Goal: Find specific page/section: Find specific page/section

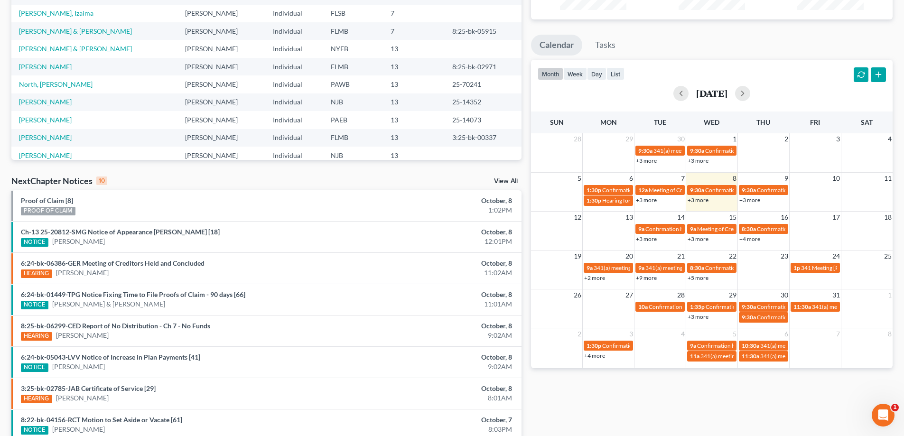
scroll to position [142, 0]
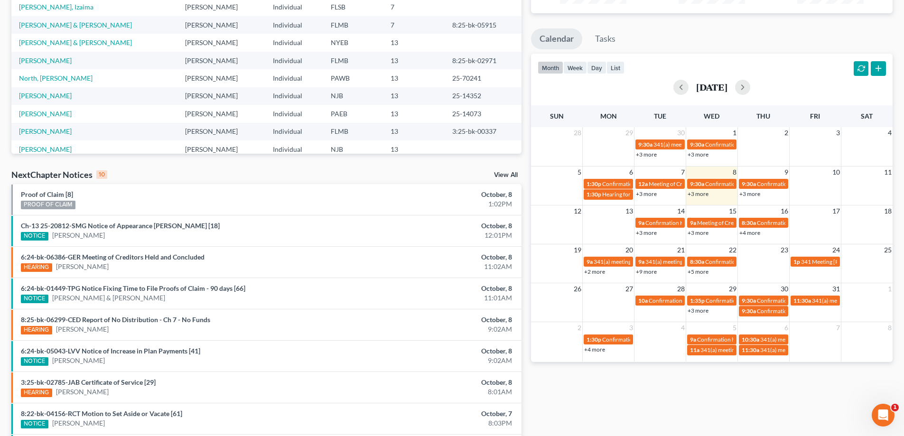
click at [654, 233] on link "+3 more" at bounding box center [646, 232] width 21 height 7
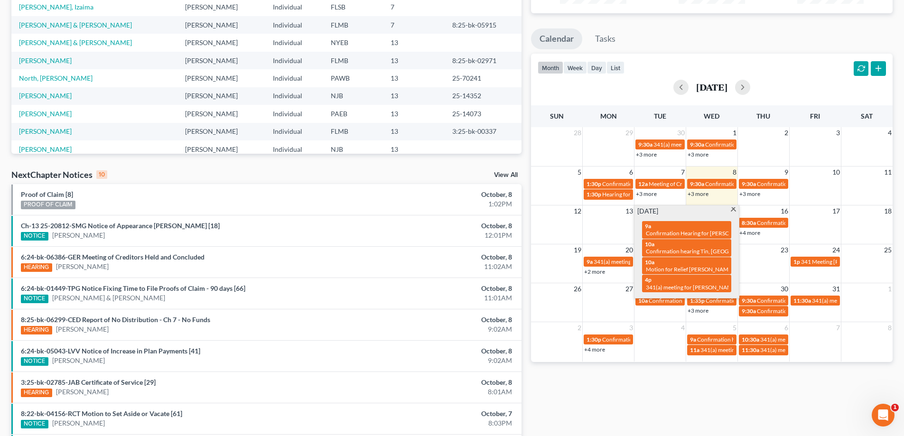
click at [526, 246] on div "Monthly Progress Bankruptcy Bankruptcy [DATE] [DATE] [DATE] [DATE] [DATE] [DATE…" at bounding box center [711, 209] width 371 height 605
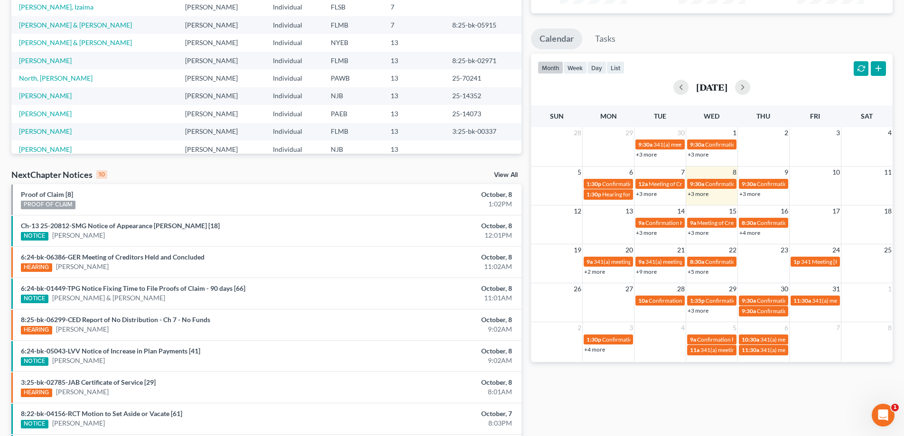
click at [699, 233] on link "+3 more" at bounding box center [698, 232] width 21 height 7
click at [527, 141] on div "Monthly Progress Bankruptcy Bankruptcy [DATE] [DATE] [DATE] [DATE] [DATE] [DATE…" at bounding box center [711, 209] width 371 height 605
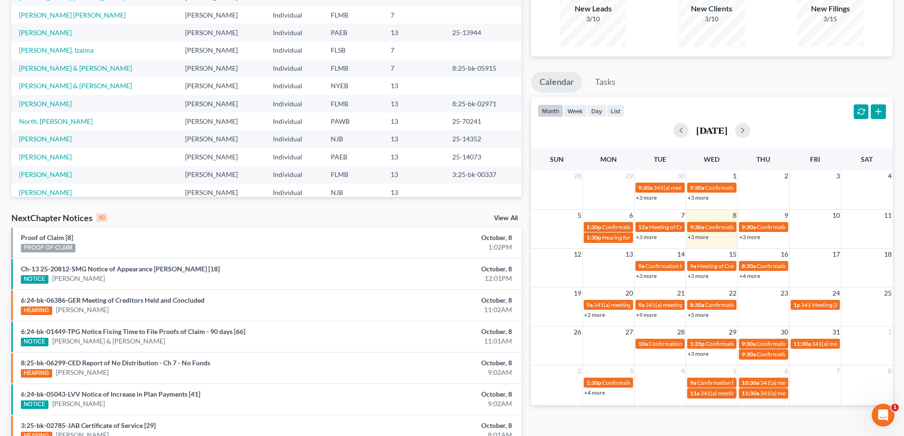
scroll to position [0, 0]
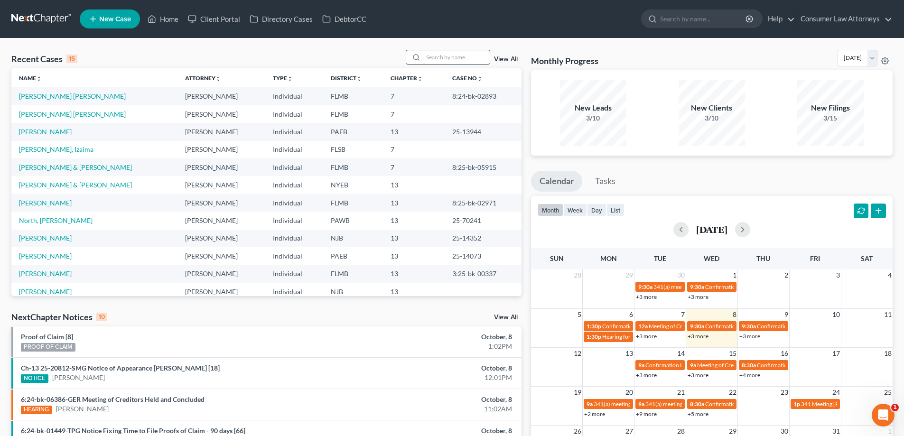
click at [443, 62] on input "search" at bounding box center [456, 57] width 66 height 14
type input "f"
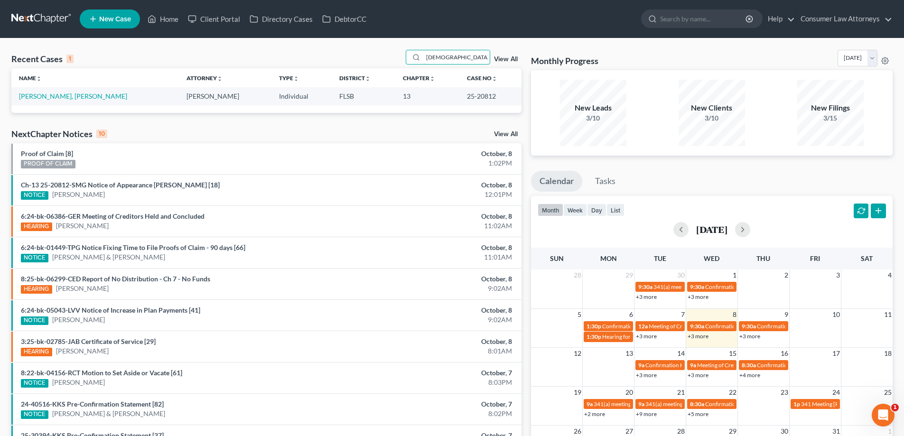
type input "[DEMOGRAPHIC_DATA]"
drag, startPoint x: 481, startPoint y: 98, endPoint x: 451, endPoint y: 98, distance: 30.4
click at [459, 98] on td "25-20812" at bounding box center [490, 96] width 62 height 18
copy td "25-20812"
drag, startPoint x: 455, startPoint y: 62, endPoint x: 380, endPoint y: 66, distance: 75.5
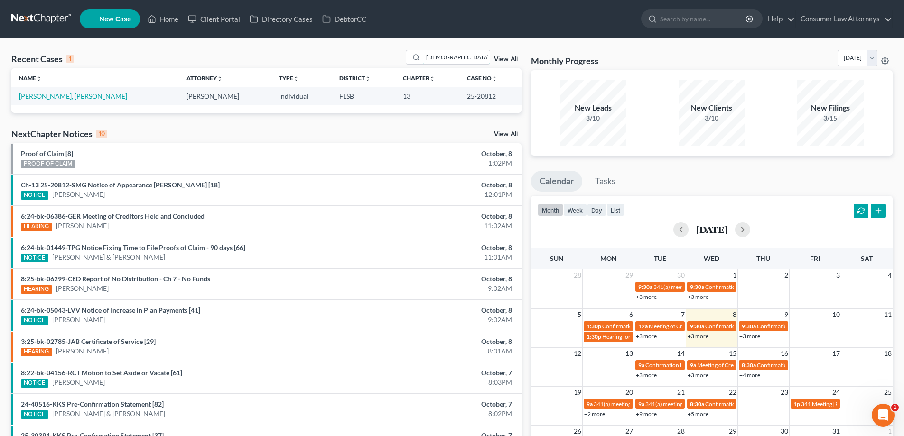
click at [380, 65] on div "Recent Cases 1 [PERSON_NAME] View All" at bounding box center [266, 59] width 510 height 19
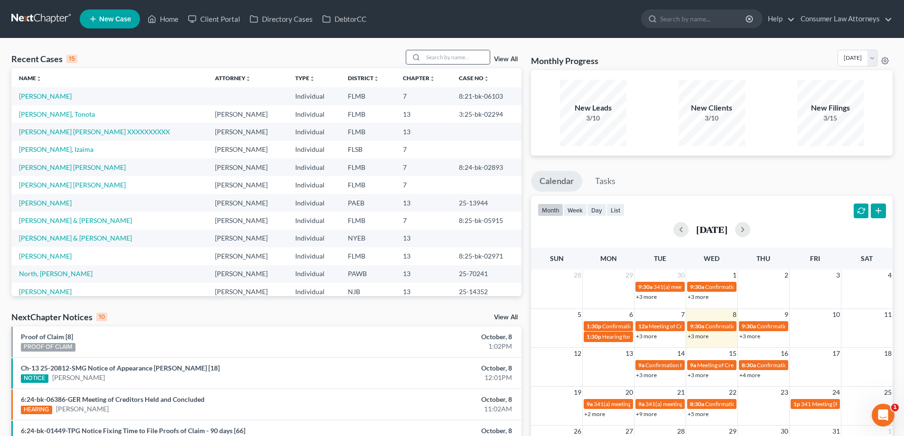
click at [458, 64] on input "search" at bounding box center [456, 57] width 66 height 14
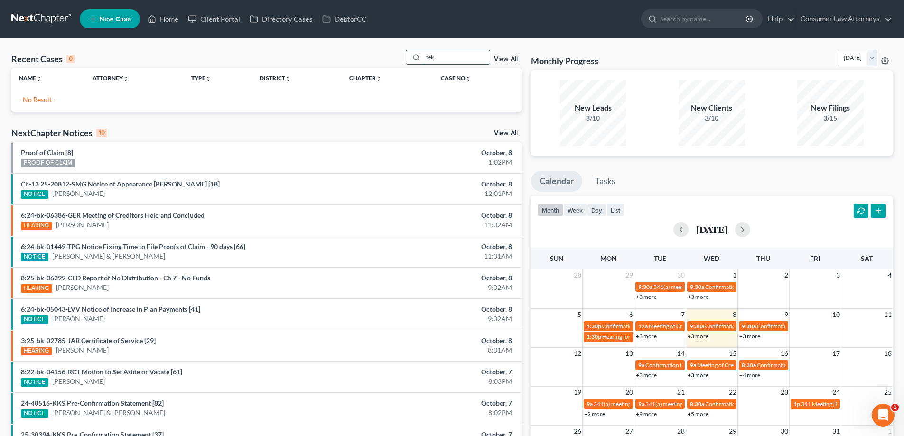
click at [433, 57] on input "tek" at bounding box center [456, 57] width 66 height 14
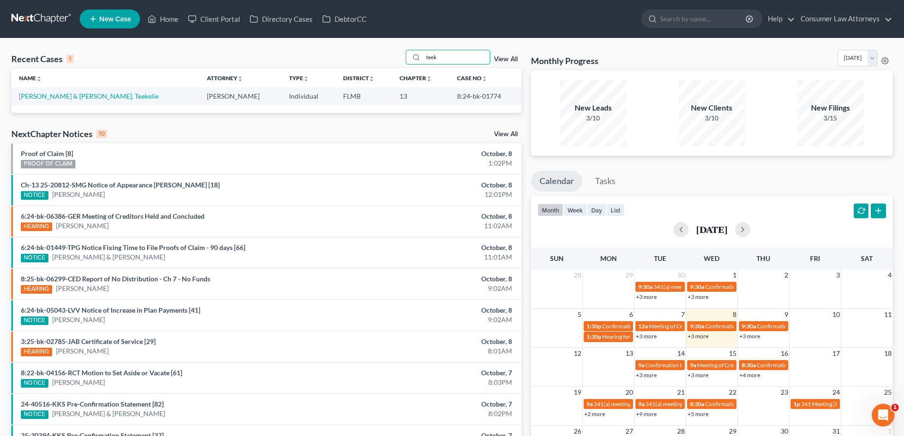
type input "teek"
drag, startPoint x: 498, startPoint y: 95, endPoint x: 446, endPoint y: 98, distance: 52.3
click at [449, 98] on td "8:24-bk-01774" at bounding box center [485, 96] width 72 height 18
copy td "8:24-bk-01774"
